Goal: Information Seeking & Learning: Check status

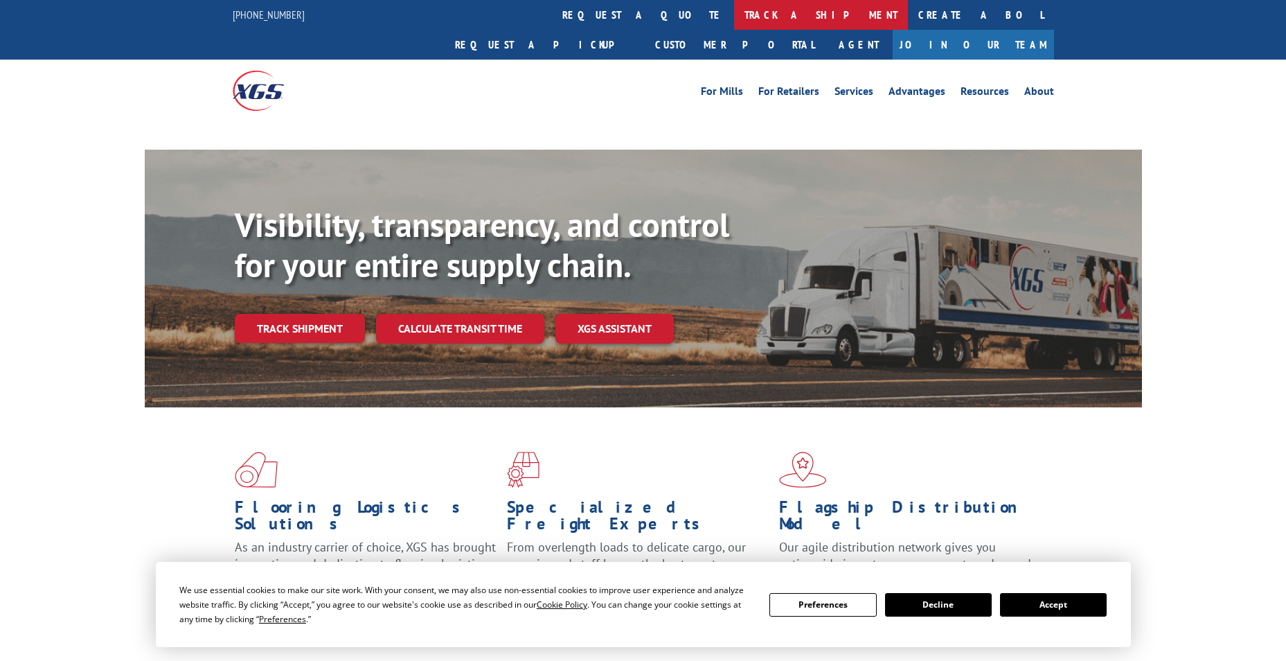
click at [734, 10] on link "track a shipment" at bounding box center [821, 15] width 174 height 30
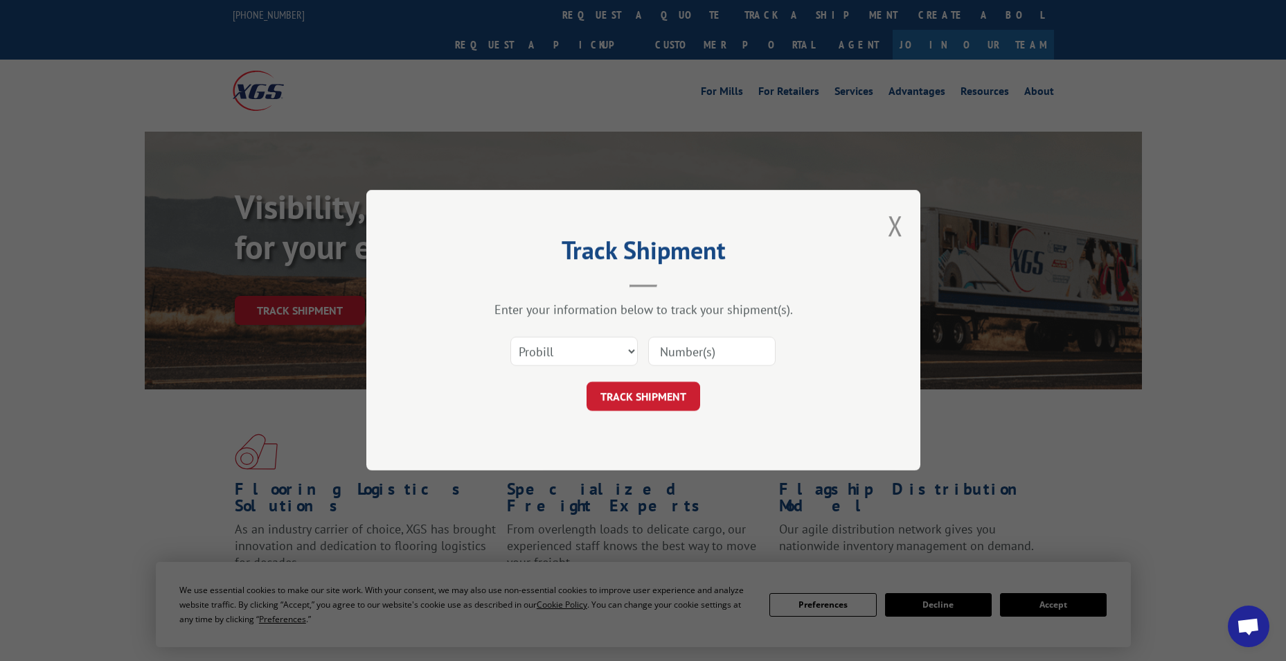
click at [626, 346] on select "Select category... Probill BOL PO" at bounding box center [573, 351] width 127 height 29
select select "bol"
click at [510, 337] on select "Select category... Probill BOL PO" at bounding box center [573, 351] width 127 height 29
click at [715, 348] on input at bounding box center [711, 351] width 127 height 29
paste input "7052155"
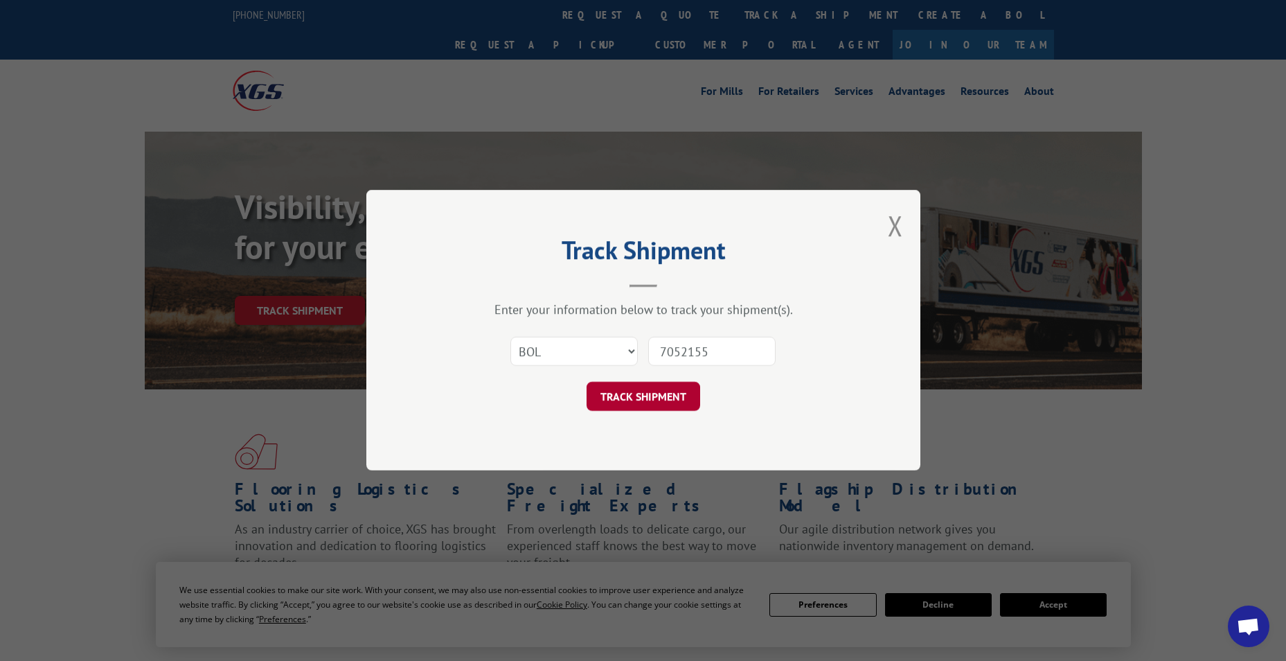
type input "7052155"
click at [652, 404] on button "TRACK SHIPMENT" at bounding box center [644, 396] width 114 height 29
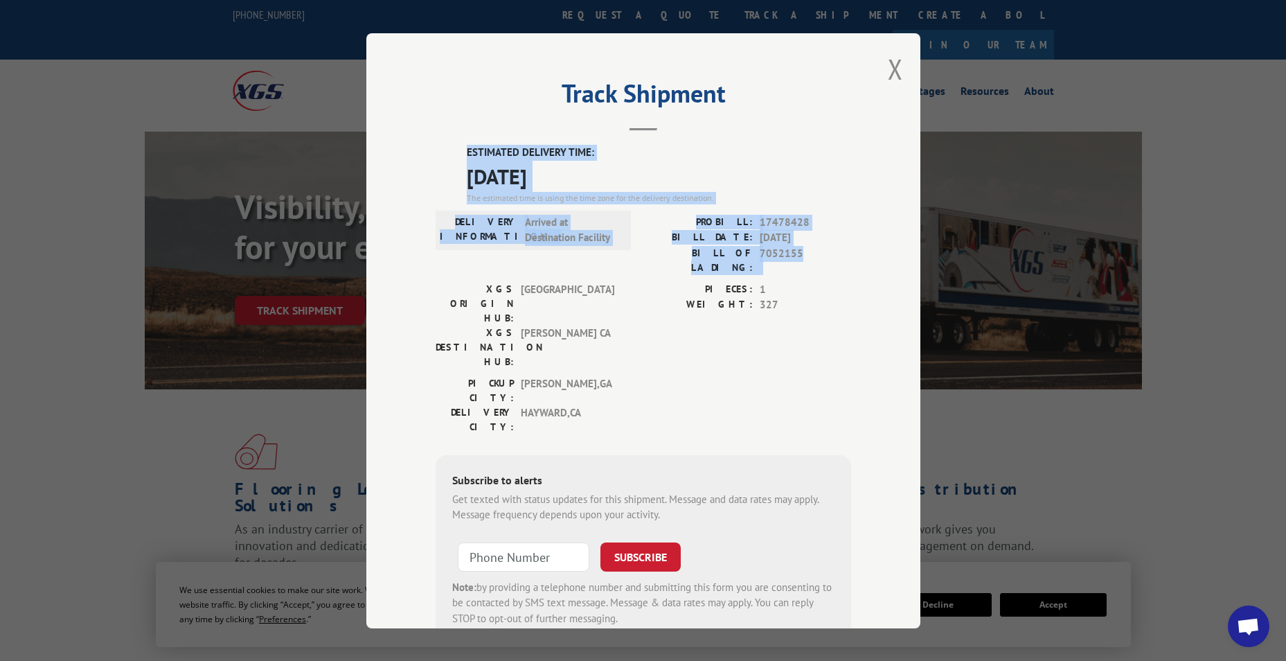
drag, startPoint x: 447, startPoint y: 148, endPoint x: 879, endPoint y: 249, distance: 443.7
click at [879, 249] on div "Track Shipment ESTIMATED DELIVERY TIME: [DATE] The estimated time is using the …" at bounding box center [643, 330] width 554 height 595
drag, startPoint x: 879, startPoint y: 249, endPoint x: 776, endPoint y: 221, distance: 106.8
copy div "ESTIMATED DELIVERY TIME: [DATE] The estimated time is using the time zone for t…"
click at [888, 66] on button "Close modal" at bounding box center [895, 69] width 15 height 37
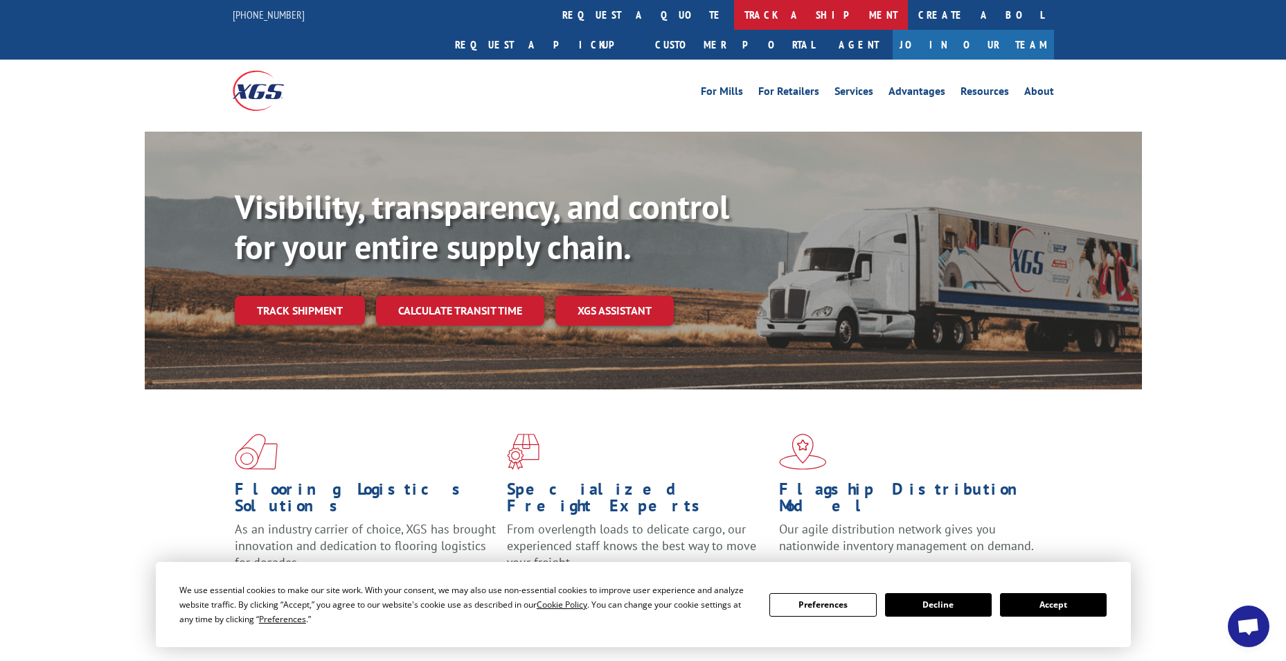
click at [734, 8] on link "track a shipment" at bounding box center [821, 15] width 174 height 30
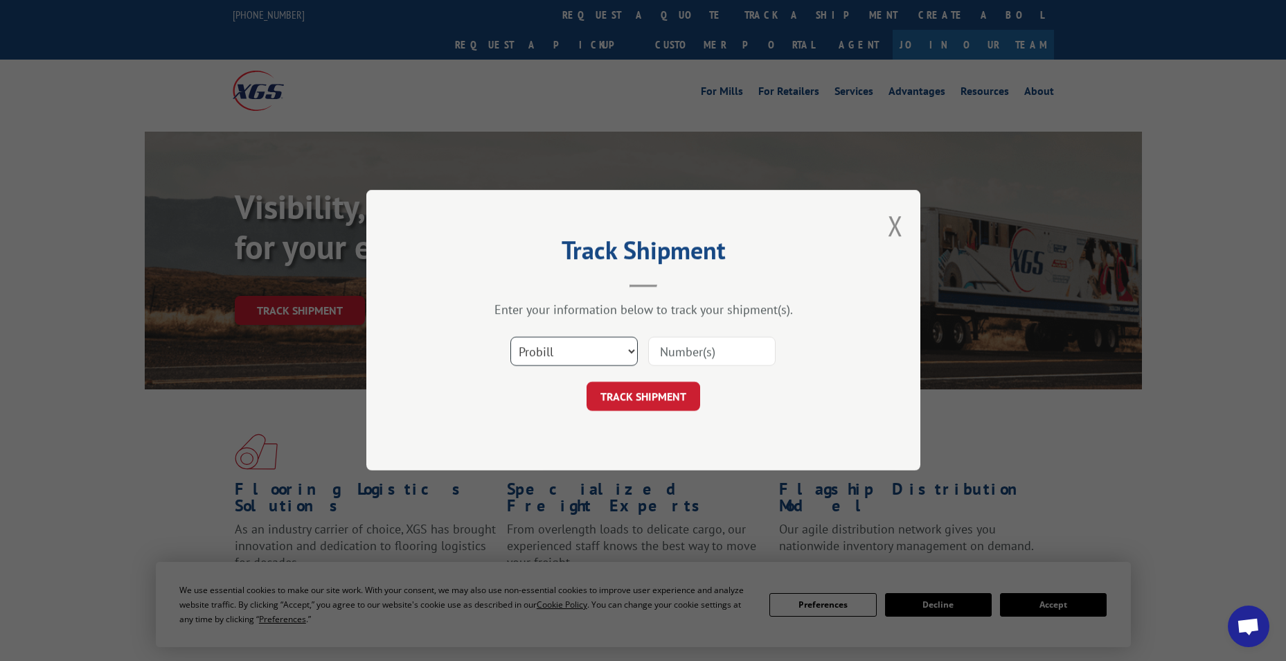
click at [627, 350] on select "Select category... Probill BOL PO" at bounding box center [573, 351] width 127 height 29
select select "bol"
click at [510, 337] on select "Select category... Probill BOL PO" at bounding box center [573, 351] width 127 height 29
click at [701, 353] on input at bounding box center [711, 351] width 127 height 29
paste input "7059329"
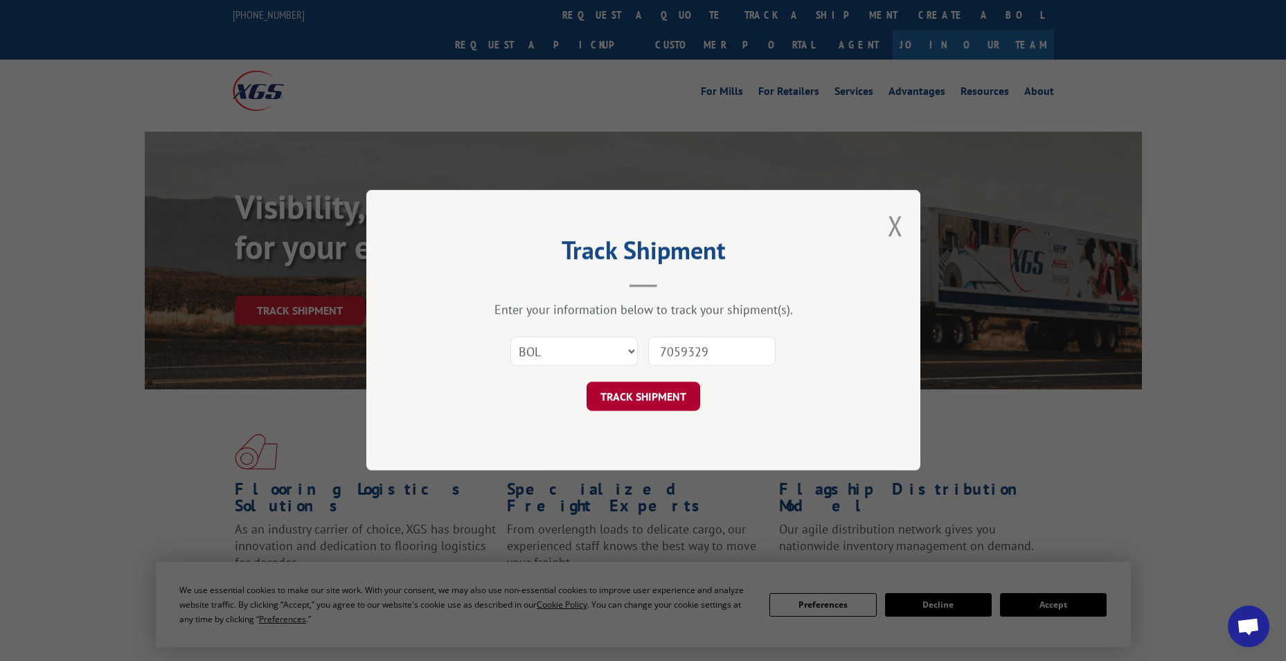
type input "7059329"
click at [680, 386] on button "TRACK SHIPMENT" at bounding box center [644, 396] width 114 height 29
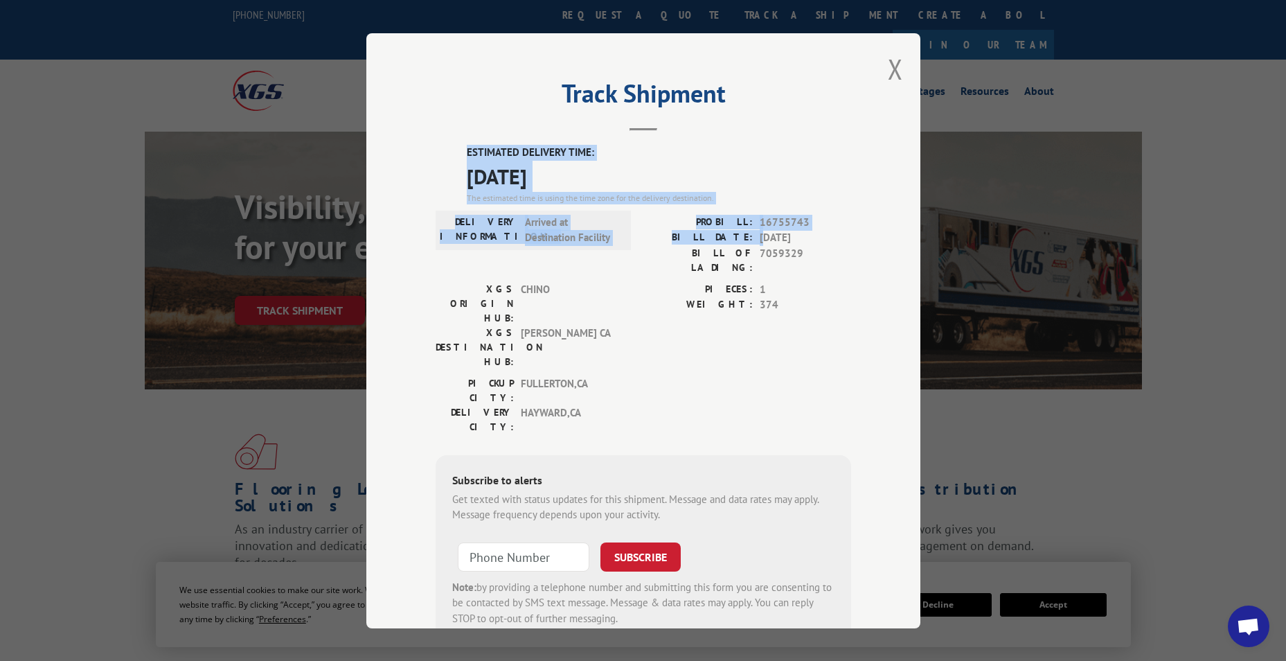
drag, startPoint x: 456, startPoint y: 150, endPoint x: 761, endPoint y: 240, distance: 317.9
click at [761, 240] on div "ESTIMATED DELIVERY TIME: [DATE] The estimated time is using the time zone for t…" at bounding box center [644, 394] width 416 height 498
drag, startPoint x: 761, startPoint y: 240, endPoint x: 891, endPoint y: 66, distance: 217.7
click at [891, 66] on button "Close modal" at bounding box center [895, 69] width 15 height 37
